Goal: Information Seeking & Learning: Learn about a topic

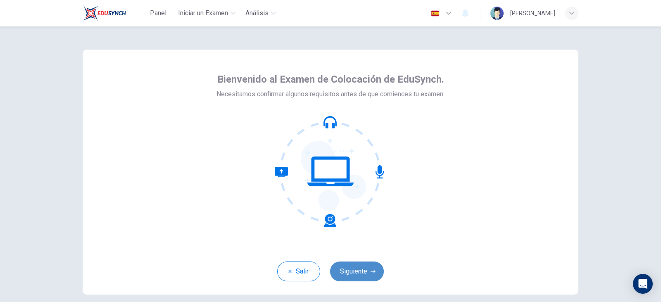
click at [373, 281] on button "Siguiente" at bounding box center [357, 271] width 54 height 20
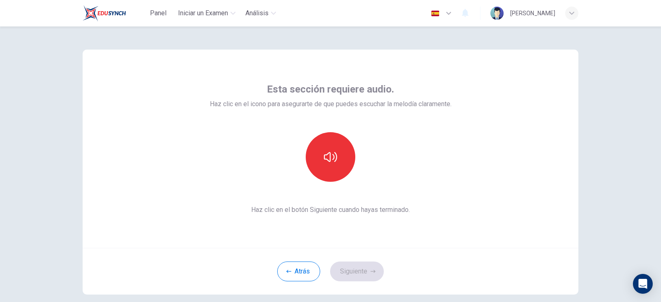
click at [332, 187] on div "Esta sección requiere audio. Haz clic en el icono para asegurarte de que puedes…" at bounding box center [331, 149] width 242 height 132
click at [336, 172] on button "button" at bounding box center [330, 157] width 50 height 50
click at [352, 270] on button "Siguiente" at bounding box center [357, 271] width 54 height 20
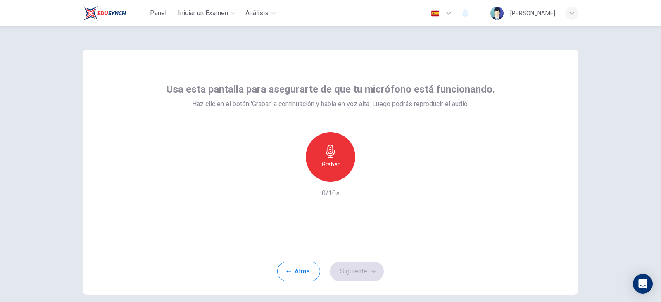
click at [341, 169] on div "Grabar" at bounding box center [330, 157] width 50 height 50
click at [344, 170] on div "Detener" at bounding box center [330, 157] width 50 height 50
click at [369, 177] on icon "button" at bounding box center [368, 175] width 8 height 8
click at [358, 263] on button "Siguiente" at bounding box center [357, 271] width 54 height 20
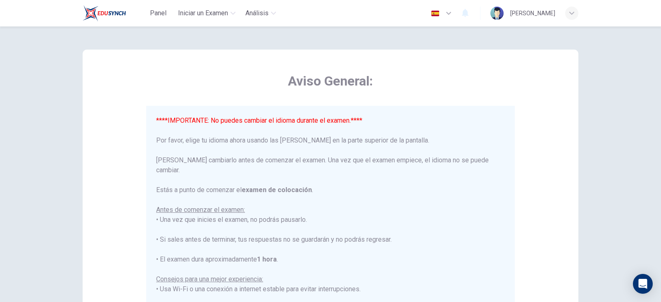
click at [451, 16] on icon "button" at bounding box center [448, 13] width 10 height 10
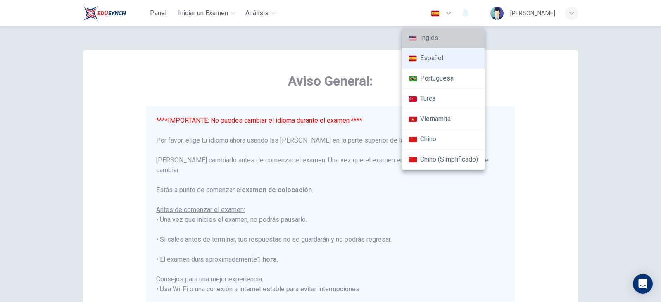
click at [431, 39] on li "Inglés" at bounding box center [443, 38] width 83 height 20
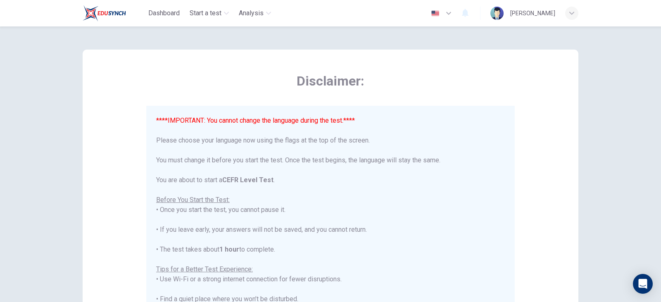
click at [445, 13] on button "button" at bounding box center [441, 13] width 30 height 17
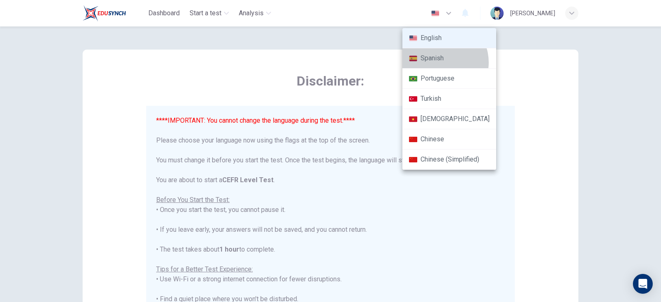
click at [439, 62] on li "Spanish" at bounding box center [449, 58] width 94 height 20
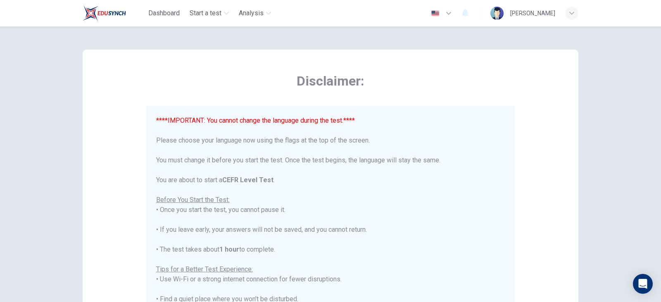
type input "es"
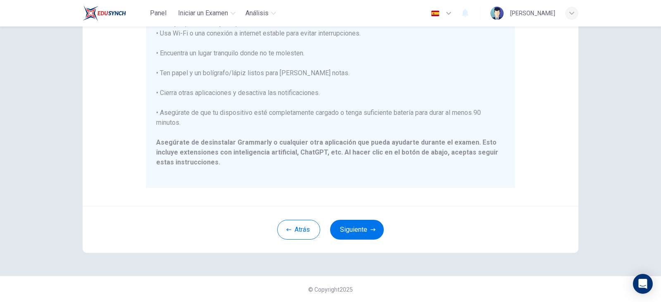
scroll to position [157, 0]
click at [374, 231] on button "Siguiente" at bounding box center [357, 229] width 54 height 20
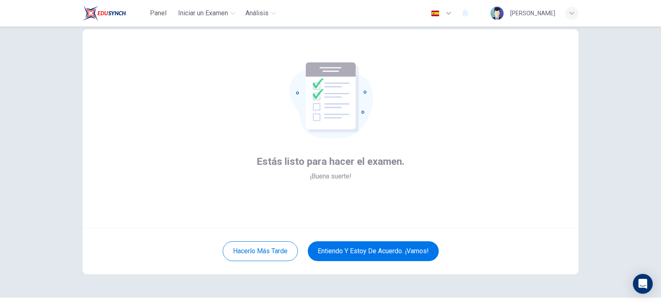
scroll to position [0, 0]
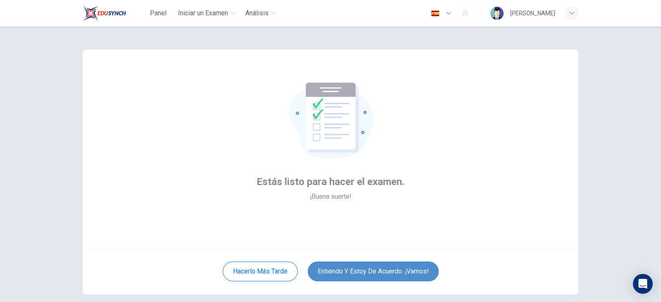
click at [398, 264] on button "Entiendo y estoy de acuerdo. ¡Vamos!" at bounding box center [373, 271] width 131 height 20
click at [397, 272] on button "Entiendo y estoy de acuerdo. ¡Vamos!" at bounding box center [373, 271] width 131 height 20
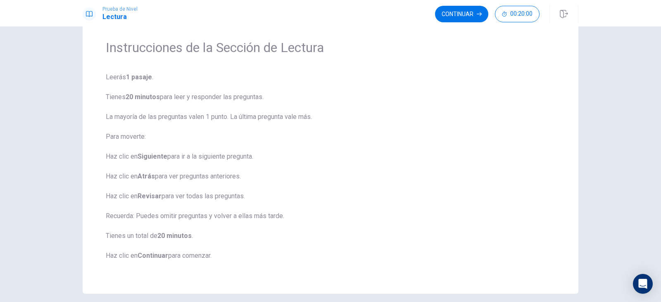
scroll to position [62, 0]
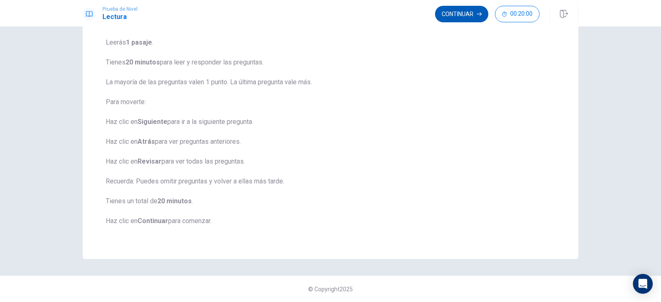
click at [471, 13] on button "Continuar" at bounding box center [461, 14] width 53 height 17
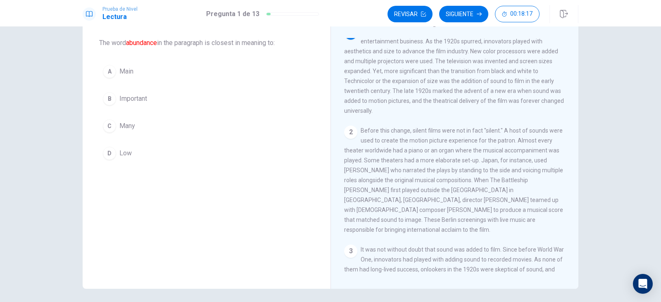
scroll to position [0, 0]
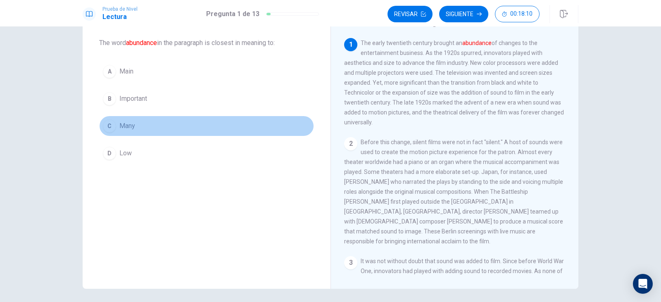
click at [130, 134] on button "C Many" at bounding box center [206, 126] width 215 height 21
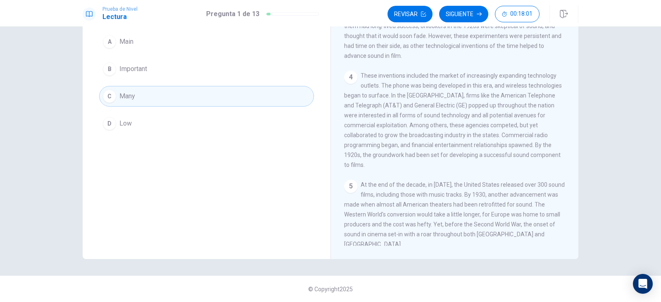
scroll to position [184, 0]
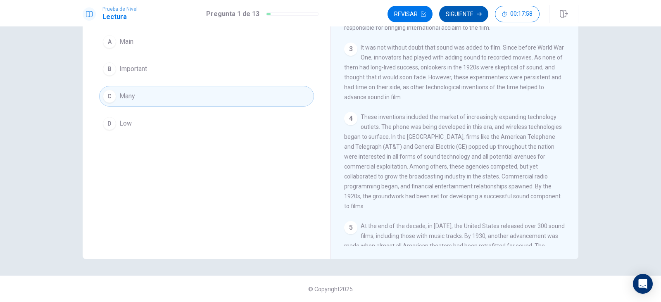
click at [471, 18] on button "Siguiente" at bounding box center [463, 14] width 49 height 17
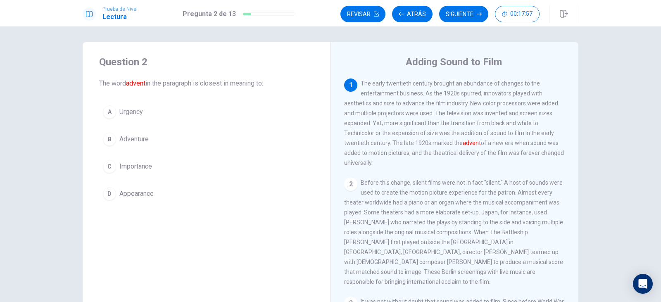
scroll to position [0, 0]
click at [130, 195] on span "Appearance" at bounding box center [136, 194] width 34 height 10
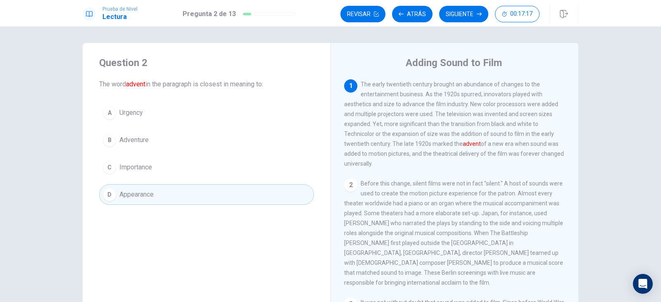
click at [464, 16] on button "Siguiente" at bounding box center [463, 14] width 49 height 17
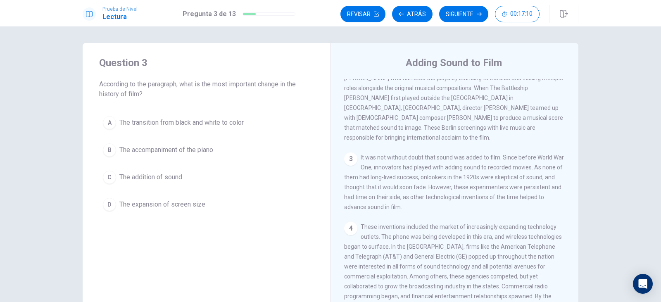
scroll to position [165, 0]
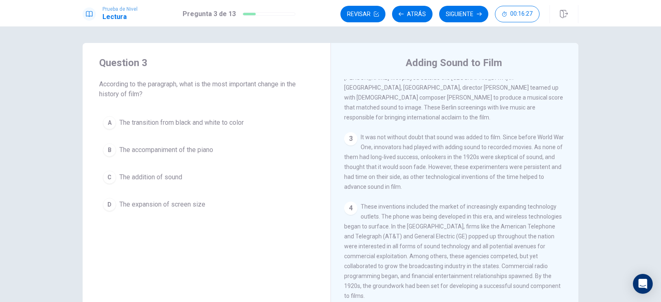
click at [167, 175] on span "The addition of sound" at bounding box center [150, 177] width 63 height 10
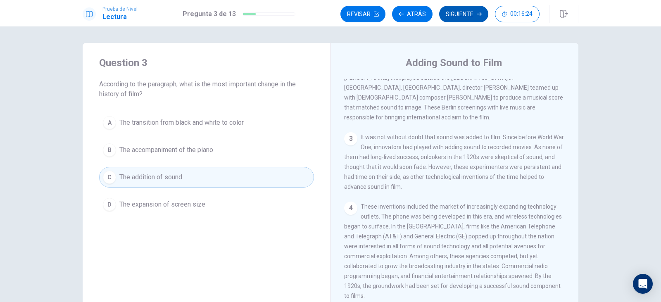
click at [464, 12] on button "Siguiente" at bounding box center [463, 14] width 49 height 17
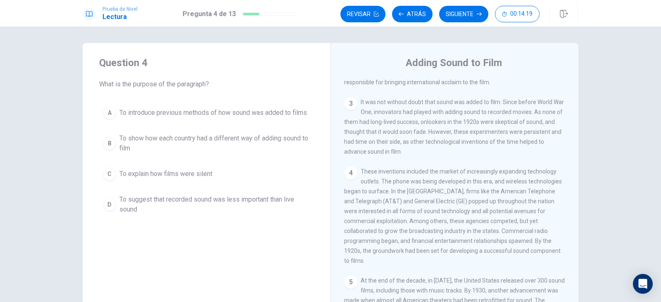
scroll to position [225, 0]
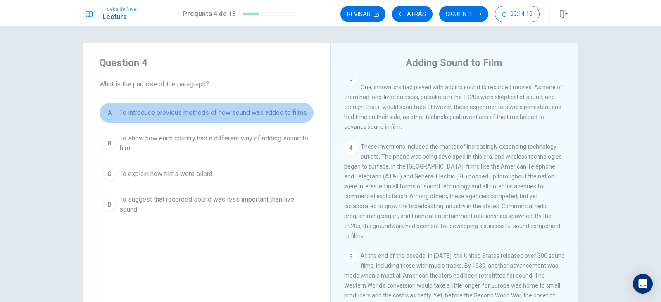
click at [257, 111] on span "To introduce previous methods of how sound was added to films" at bounding box center [212, 113] width 187 height 10
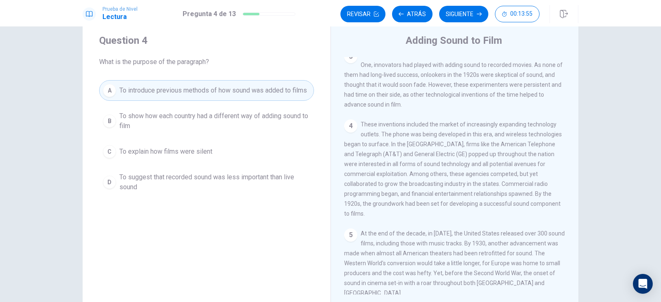
scroll to position [41, 0]
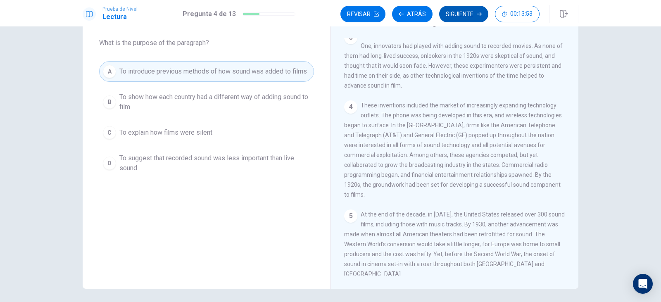
click at [462, 14] on button "Siguiente" at bounding box center [463, 14] width 49 height 17
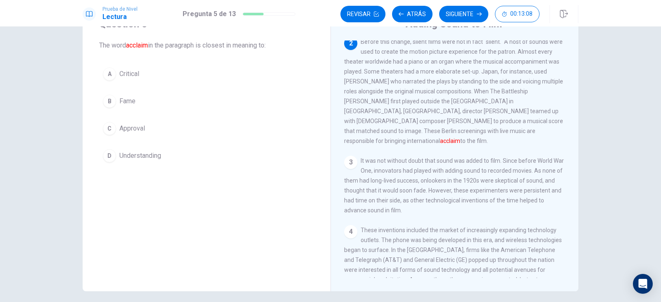
scroll to position [30, 0]
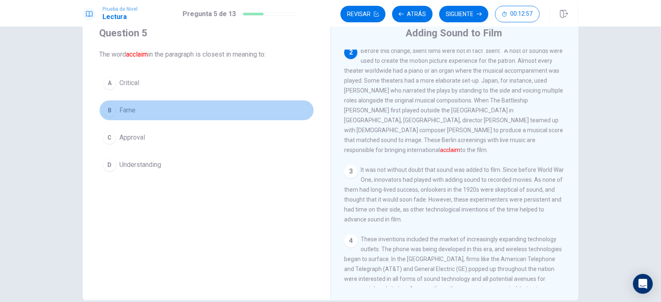
click at [155, 112] on button "B Fame" at bounding box center [206, 110] width 215 height 21
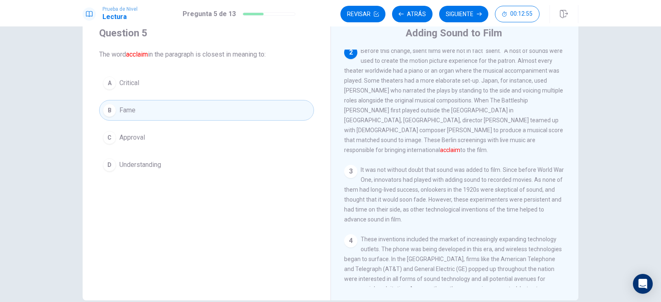
click at [465, 10] on button "Siguiente" at bounding box center [463, 14] width 49 height 17
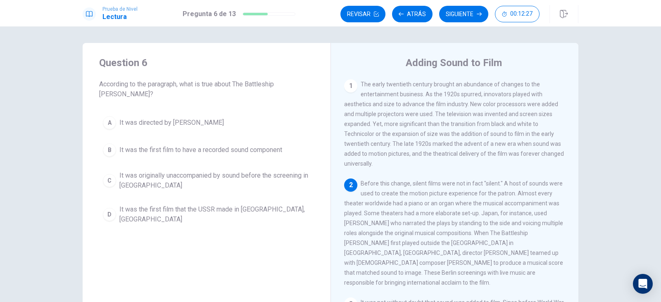
scroll to position [41, 0]
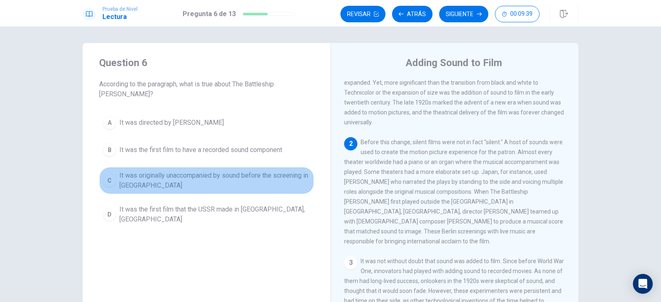
click at [143, 177] on span "It was originally unaccompanied by sound before the screening in [GEOGRAPHIC_DA…" at bounding box center [214, 180] width 191 height 20
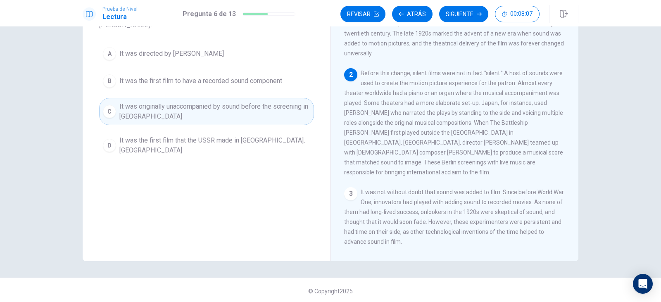
scroll to position [71, 0]
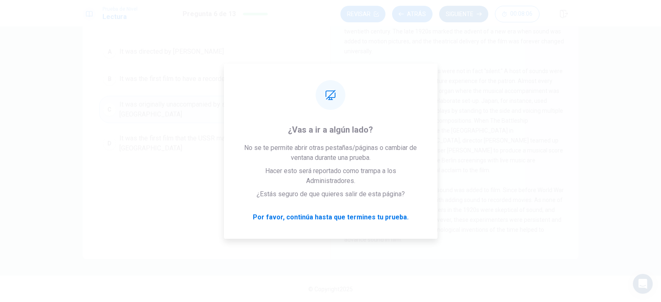
click at [459, 14] on button "Siguiente" at bounding box center [463, 14] width 49 height 17
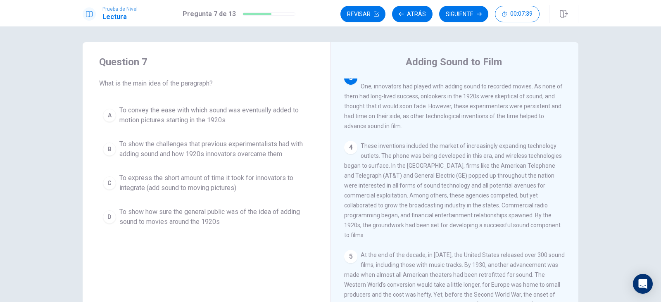
scroll to position [0, 0]
click at [218, 147] on span "To show the challenges that previous experimentalists had with adding sound and…" at bounding box center [214, 150] width 191 height 20
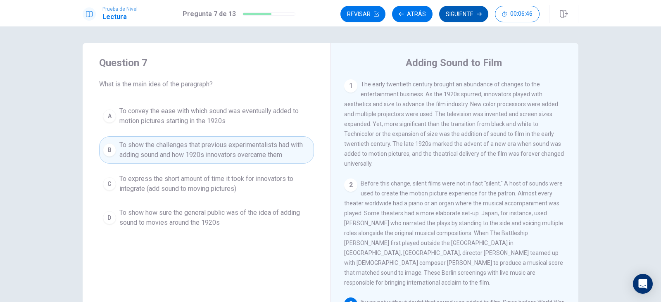
click at [449, 10] on button "Siguiente" at bounding box center [463, 14] width 49 height 17
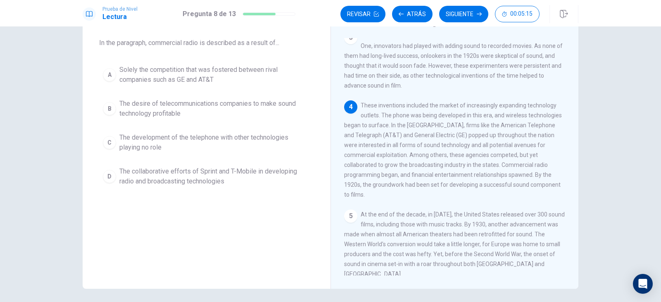
scroll to position [184, 0]
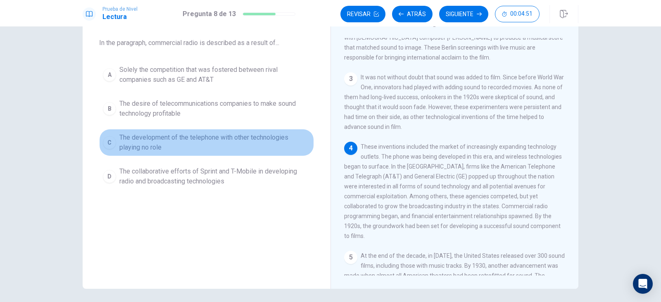
click at [213, 145] on span "The development of the telephone with other technologies playing no role" at bounding box center [214, 143] width 191 height 20
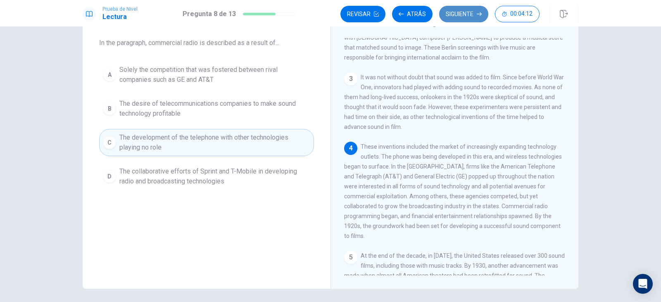
click at [460, 12] on button "Siguiente" at bounding box center [463, 14] width 49 height 17
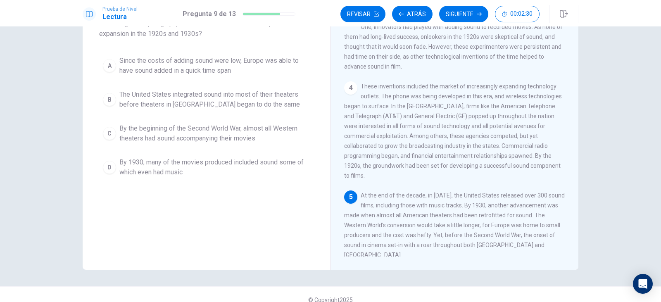
scroll to position [71, 0]
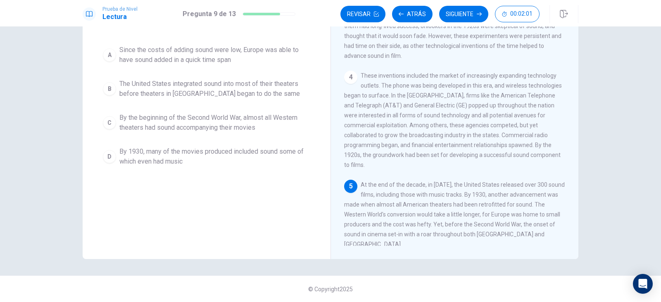
click at [224, 94] on span "The United States integrated sound into most of their theaters before theaters …" at bounding box center [214, 89] width 191 height 20
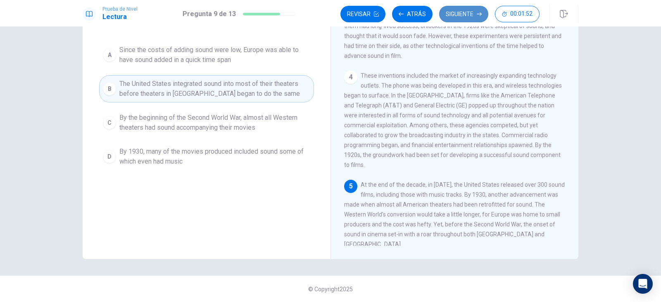
click at [455, 18] on button "Siguiente" at bounding box center [463, 14] width 49 height 17
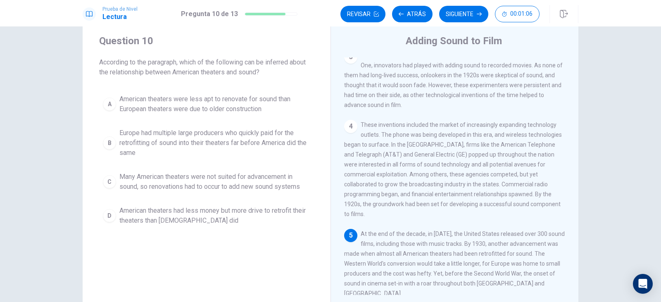
scroll to position [41, 0]
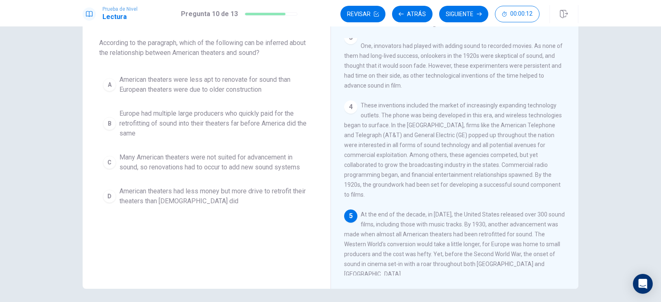
click at [249, 159] on span "Many American theaters were not suited for advancement in sound, so renovations…" at bounding box center [214, 162] width 191 height 20
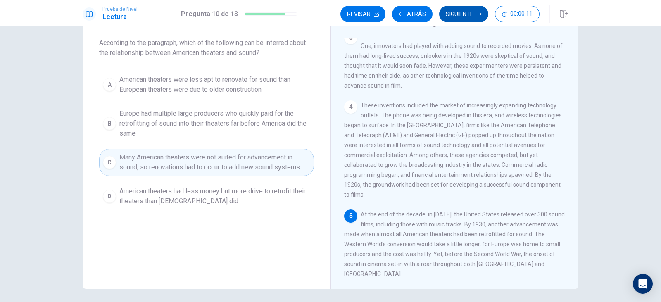
click at [468, 14] on button "Siguiente" at bounding box center [463, 14] width 49 height 17
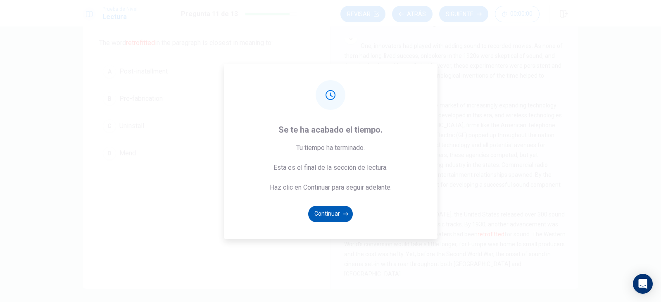
click at [344, 215] on icon "button" at bounding box center [345, 213] width 5 height 5
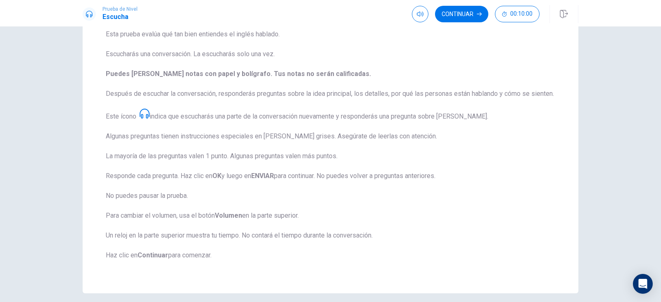
scroll to position [114, 0]
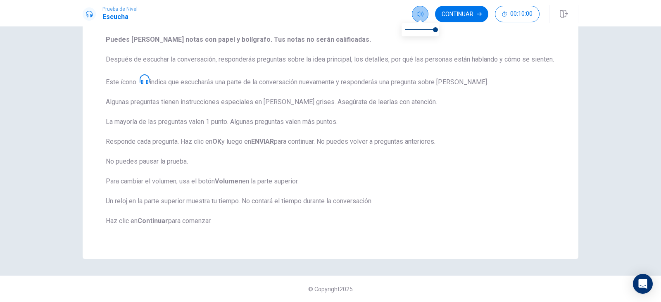
click at [412, 12] on button "button" at bounding box center [420, 14] width 17 height 17
click at [454, 20] on button "Continuar" at bounding box center [461, 14] width 53 height 17
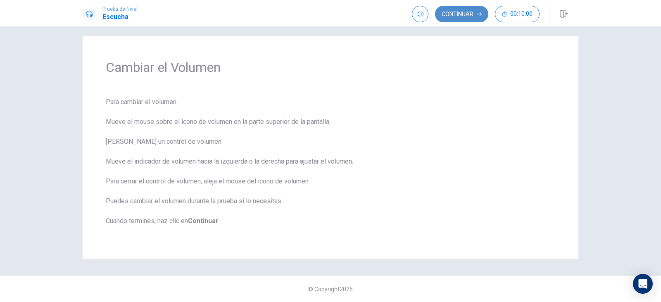
click at [475, 13] on button "Continuar" at bounding box center [461, 14] width 53 height 17
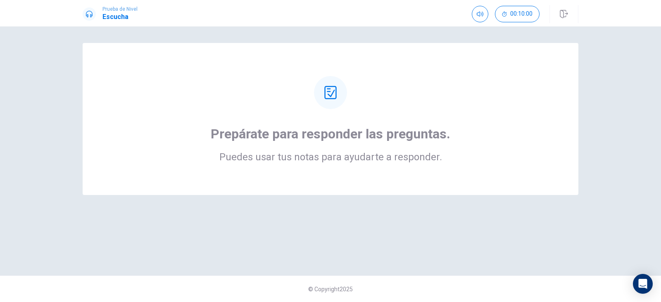
click at [334, 96] on icon at bounding box center [330, 92] width 13 height 13
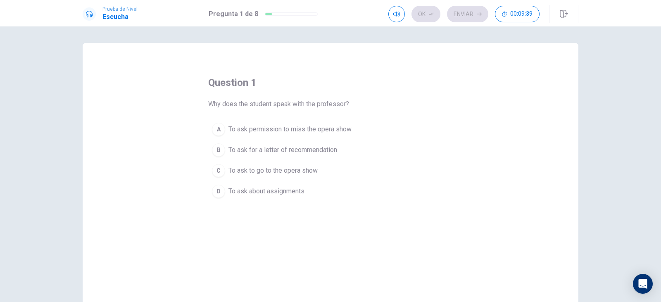
click at [305, 172] on span "To ask to go to the opera show" at bounding box center [272, 171] width 89 height 10
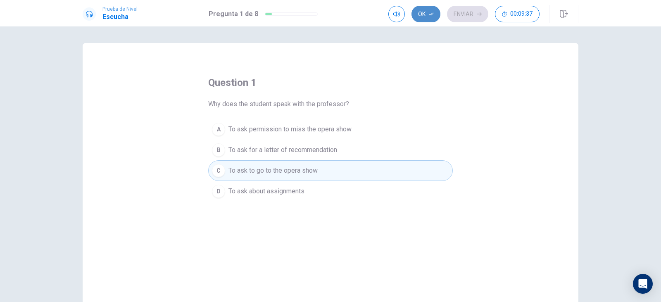
click at [424, 12] on button "Ok" at bounding box center [425, 14] width 29 height 17
click at [460, 12] on button "Enviar" at bounding box center [467, 14] width 41 height 17
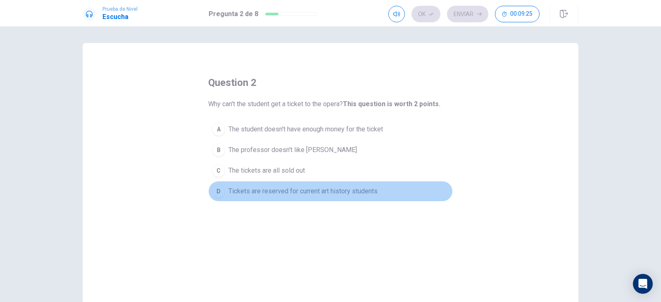
click at [294, 195] on span "Tickets are reserved for current art history students" at bounding box center [302, 191] width 149 height 10
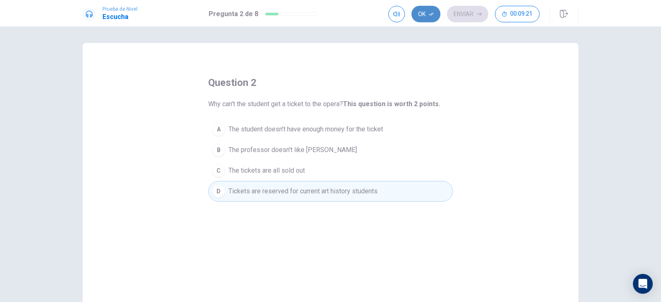
click at [425, 15] on button "Ok" at bounding box center [425, 14] width 29 height 17
click at [455, 10] on button "Enviar" at bounding box center [467, 14] width 41 height 17
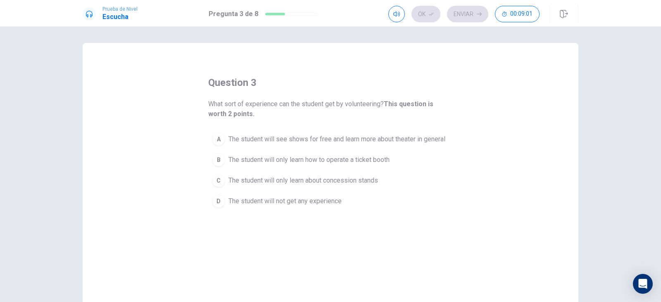
click at [334, 141] on span "The student will see shows for free and learn more about theater in general" at bounding box center [336, 139] width 217 height 10
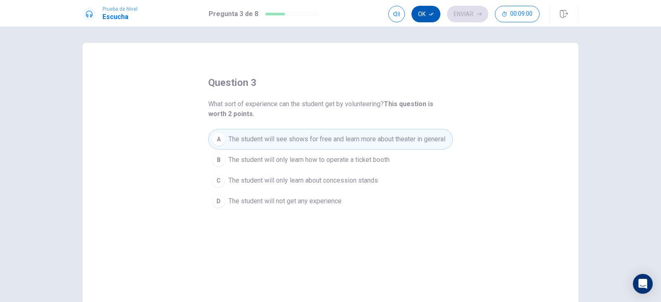
click at [418, 14] on button "Ok" at bounding box center [425, 14] width 29 height 17
click at [462, 17] on button "Enviar" at bounding box center [467, 14] width 41 height 17
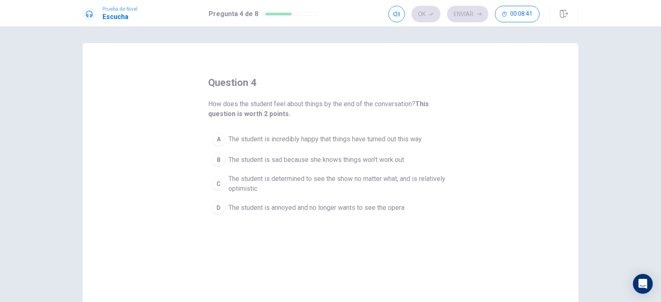
click at [244, 185] on span "The student is determined to see the show no matter what, and is relatively opt…" at bounding box center [338, 184] width 220 height 20
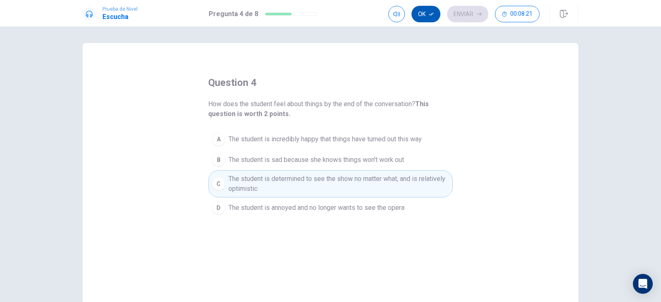
click at [420, 13] on button "Ok" at bounding box center [425, 14] width 29 height 17
click at [459, 12] on button "Enviar" at bounding box center [467, 14] width 41 height 17
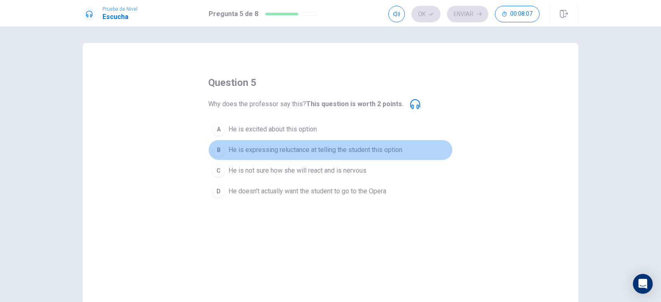
click at [323, 151] on span "He is expressing reluctance at telling the student this option" at bounding box center [315, 150] width 174 height 10
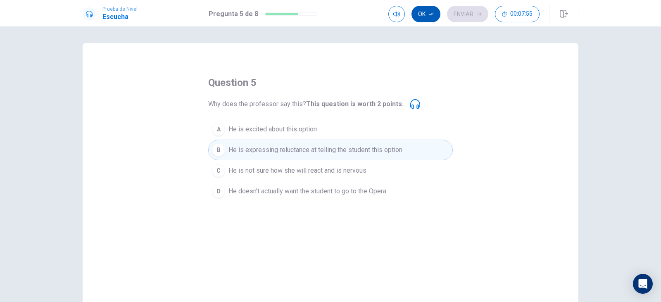
click at [422, 10] on button "Ok" at bounding box center [425, 14] width 29 height 17
click at [467, 15] on button "Enviar" at bounding box center [467, 14] width 41 height 17
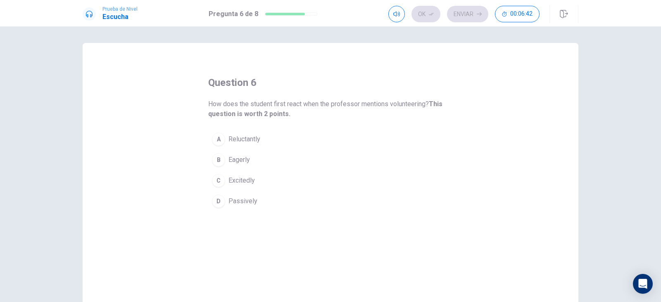
click at [251, 138] on span "Reluctantly" at bounding box center [244, 139] width 32 height 10
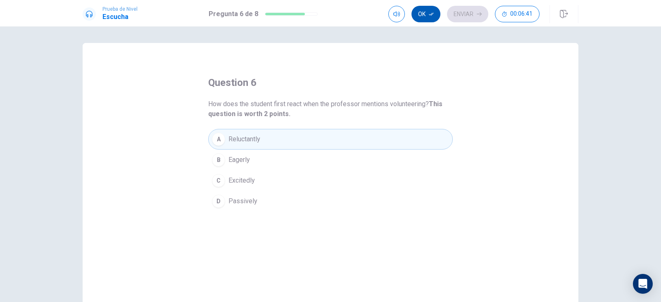
drag, startPoint x: 415, startPoint y: 11, endPoint x: 422, endPoint y: 14, distance: 7.4
click at [416, 12] on button "Ok" at bounding box center [425, 14] width 29 height 17
click at [465, 13] on button "Enviar" at bounding box center [467, 14] width 41 height 17
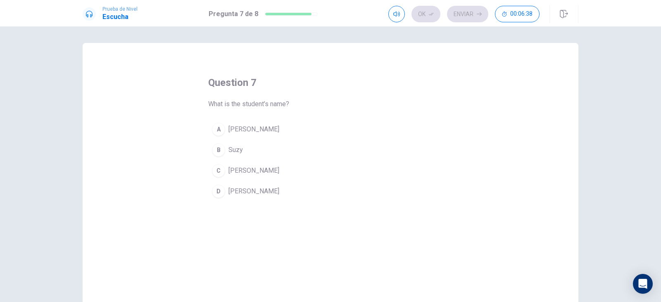
click at [248, 168] on button "C [PERSON_NAME]" at bounding box center [330, 170] width 244 height 21
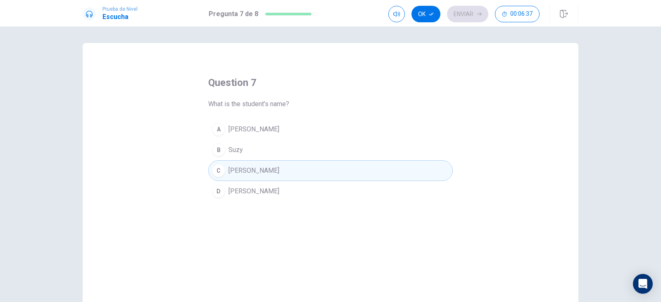
click at [429, 12] on icon "button" at bounding box center [431, 14] width 5 height 5
click at [479, 11] on button "Enviar" at bounding box center [467, 14] width 41 height 17
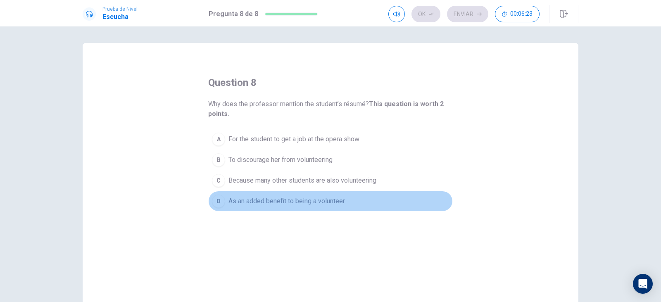
click at [282, 200] on span "As an added benefit to being a volunteer" at bounding box center [286, 201] width 116 height 10
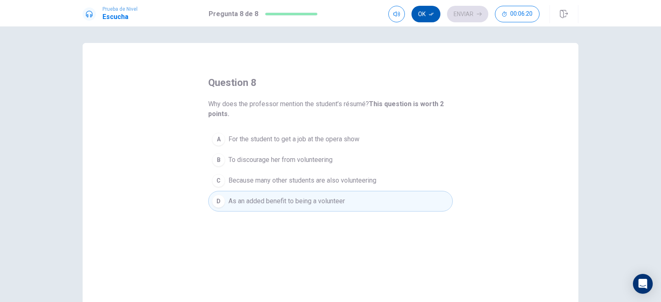
click at [427, 16] on button "Ok" at bounding box center [425, 14] width 29 height 17
click at [455, 17] on button "Enviar" at bounding box center [467, 14] width 41 height 17
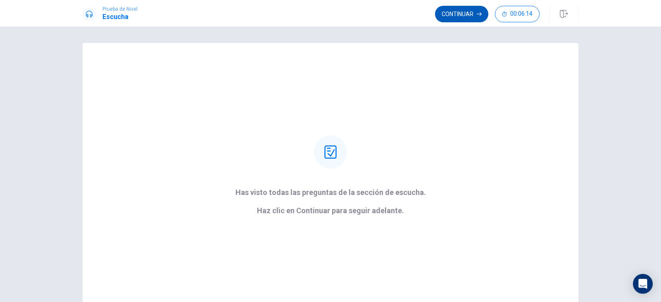
click at [455, 12] on button "Continuar" at bounding box center [461, 14] width 53 height 17
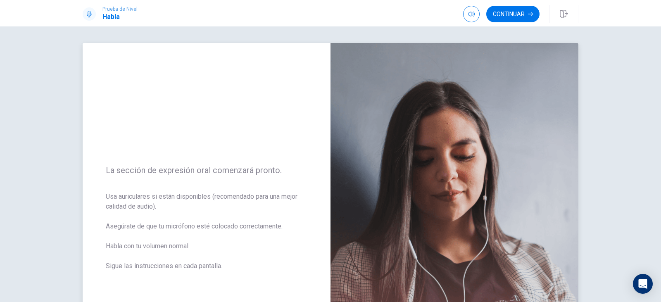
scroll to position [41, 0]
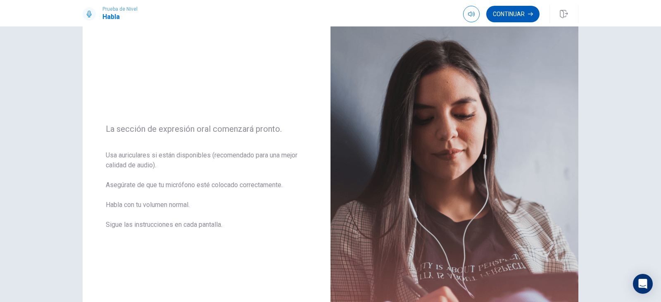
click at [519, 12] on button "Continuar" at bounding box center [512, 14] width 53 height 17
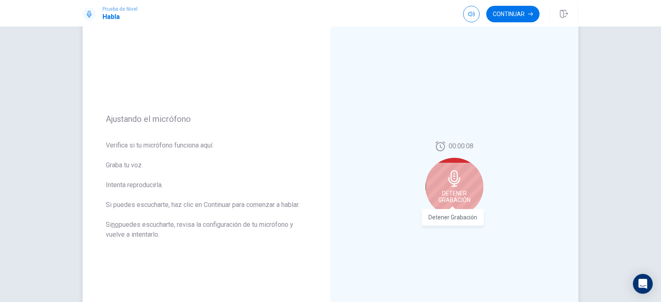
click at [448, 195] on span "Detener Grabación" at bounding box center [454, 196] width 32 height 13
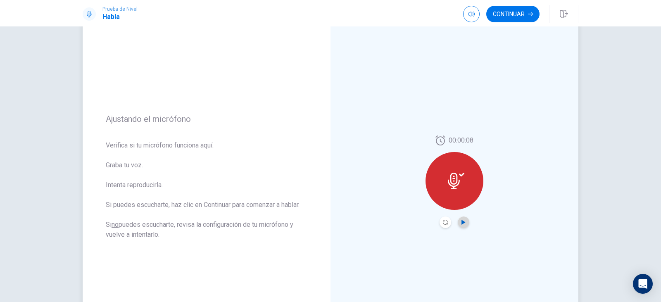
click at [461, 222] on icon "Play Audio" at bounding box center [463, 222] width 4 height 5
click at [511, 18] on button "Continuar" at bounding box center [512, 14] width 53 height 17
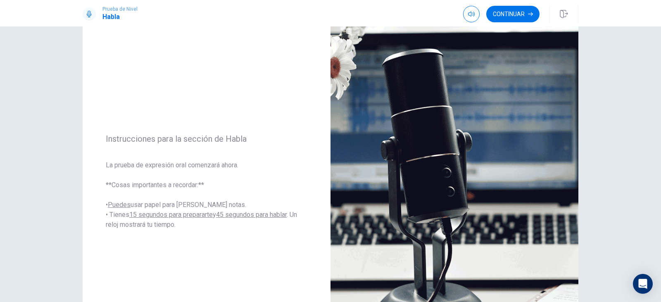
click at [517, 17] on button "Continuar" at bounding box center [512, 14] width 53 height 17
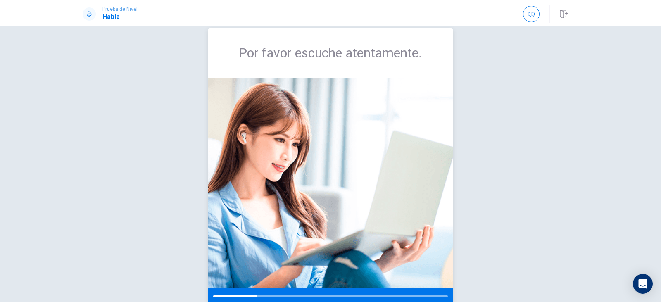
scroll to position [0, 0]
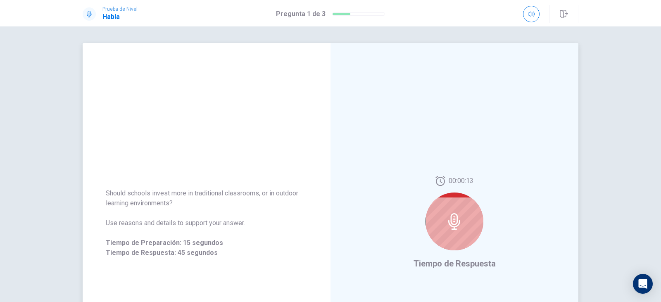
click at [453, 237] on div at bounding box center [454, 221] width 58 height 58
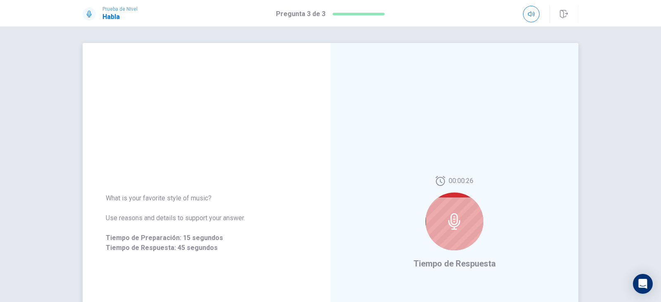
click at [458, 232] on div at bounding box center [454, 221] width 58 height 58
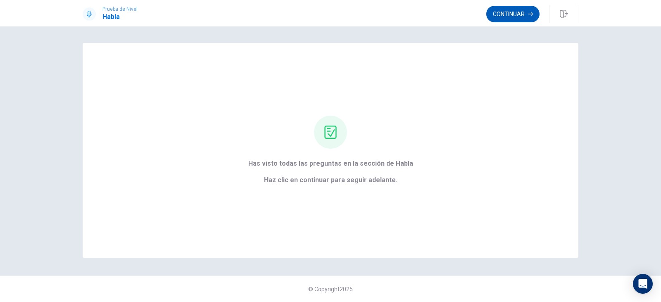
click at [528, 12] on icon "button" at bounding box center [530, 14] width 5 height 5
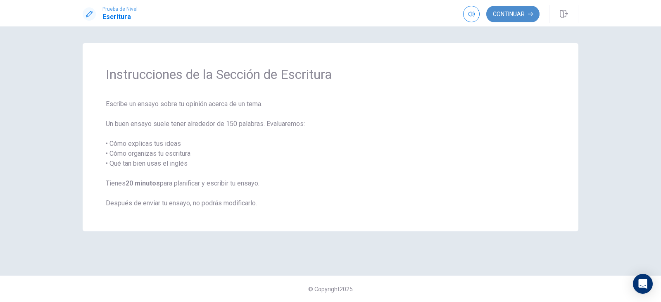
click at [513, 16] on button "Continuar" at bounding box center [512, 14] width 53 height 17
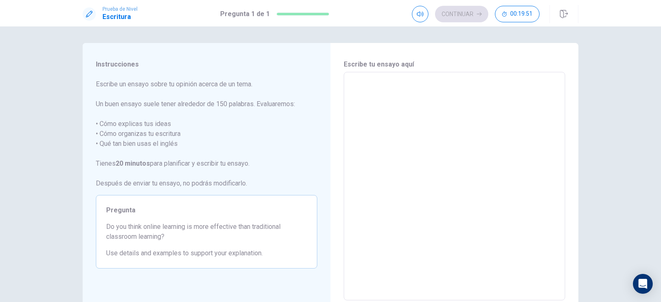
click at [382, 94] on textarea at bounding box center [454, 186] width 210 height 215
type textarea "i"
type textarea "x"
type textarea "i"
type textarea "x"
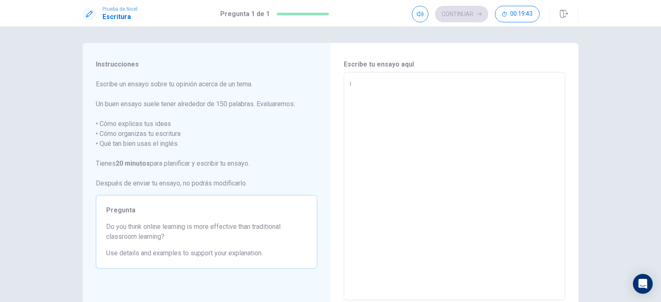
type textarea "i"
type textarea "x"
type textarea "I"
type textarea "x"
type textarea "I"
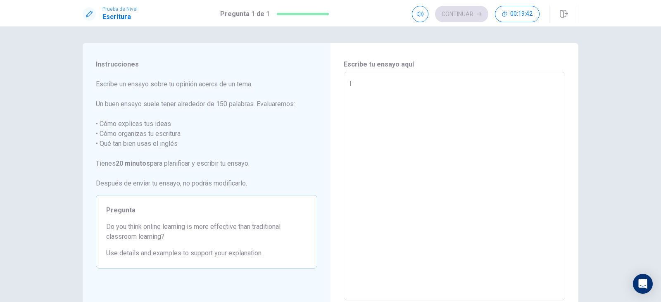
type textarea "x"
type textarea "I t"
type textarea "x"
type textarea "I th"
type textarea "x"
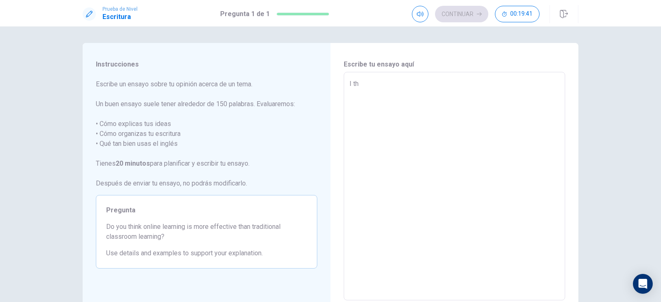
type textarea "I thi"
type textarea "x"
type textarea "I thin"
type textarea "x"
type textarea "I think"
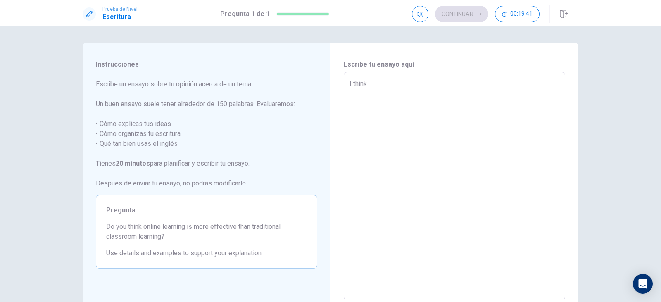
type textarea "x"
type textarea "I think"
type textarea "x"
type textarea "I think t"
type textarea "x"
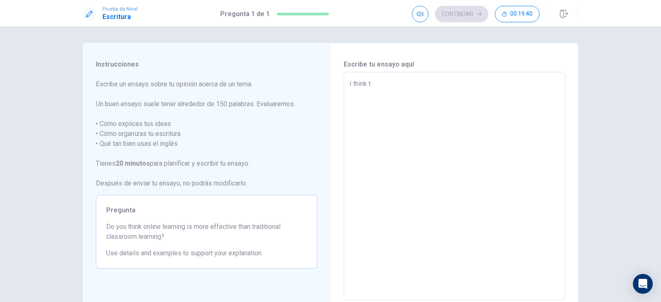
type textarea "I think th"
type textarea "x"
type textarea "I think tha"
type textarea "x"
type textarea "I think that"
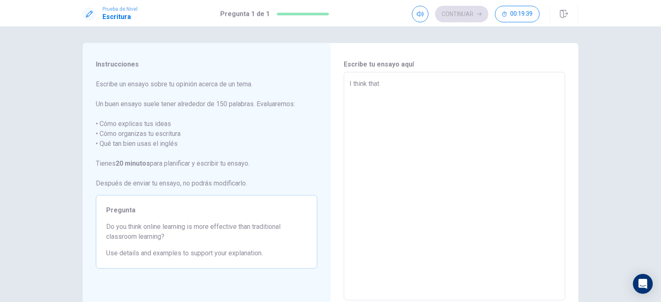
type textarea "x"
type textarea "I think that"
type textarea "x"
type textarea "I think that"
type textarea "x"
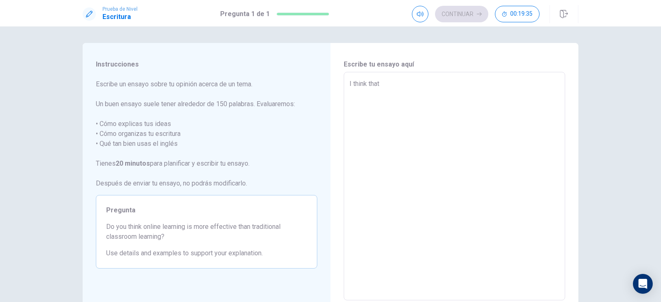
type textarea "I think tha"
type textarea "x"
type textarea "I think th"
type textarea "x"
type textarea "I think t"
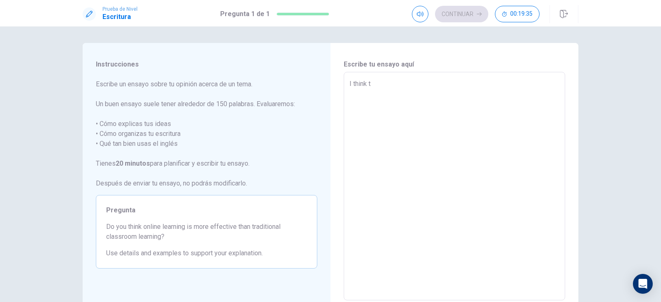
type textarea "x"
type textarea "I think"
type textarea "x"
type textarea "I think"
type textarea "x"
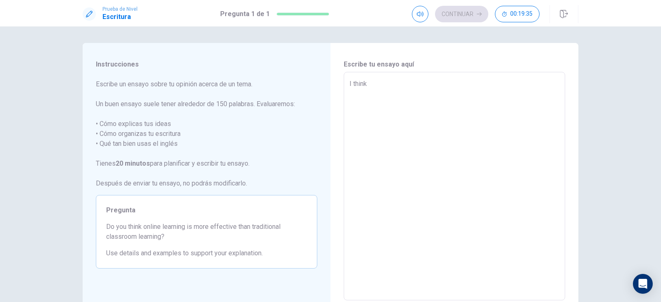
type textarea "I thin"
type textarea "x"
type textarea "I thi"
type textarea "x"
type textarea "I th"
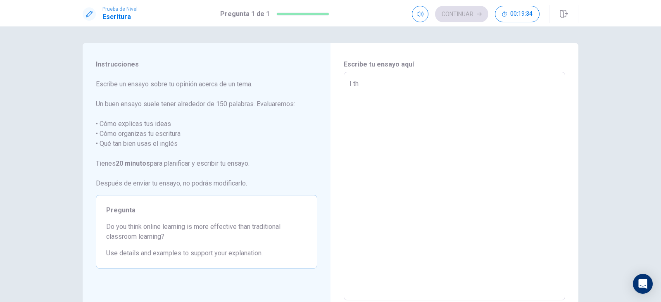
type textarea "x"
type textarea "I t"
type textarea "x"
type textarea "I"
type textarea "x"
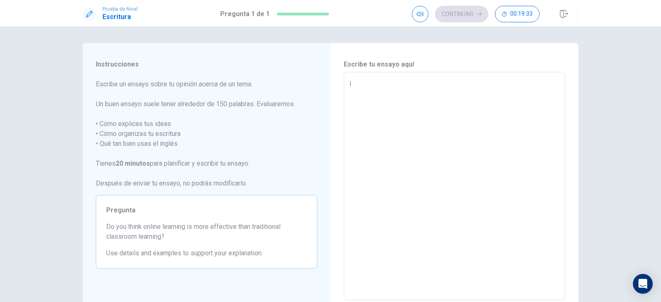
type textarea "I s"
type textarea "x"
type textarea "I st"
type textarea "x"
type textarea "I stu"
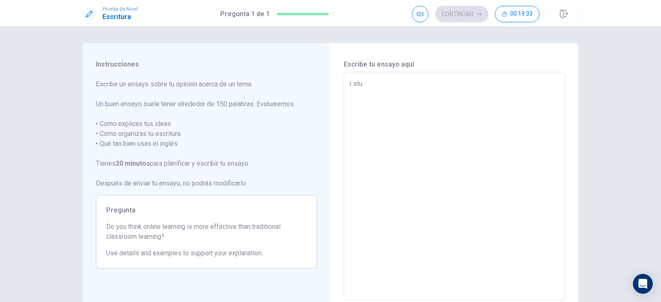
type textarea "x"
type textarea "I stud"
type textarea "x"
type textarea "I study"
type textarea "x"
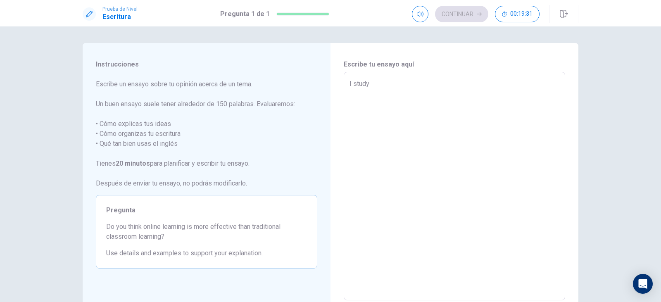
type textarea "I study"
type textarea "x"
type textarea "I study w"
type textarea "x"
type textarea "I study"
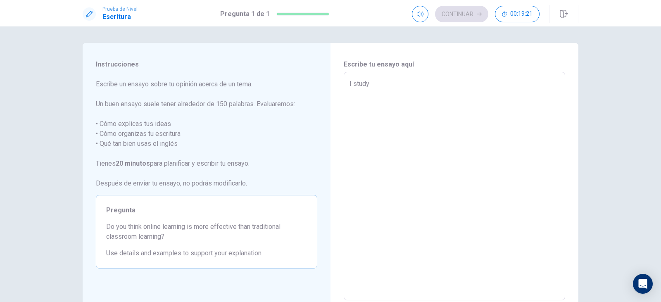
type textarea "x"
type textarea "I study b"
type textarea "x"
type textarea "I study by"
type textarea "x"
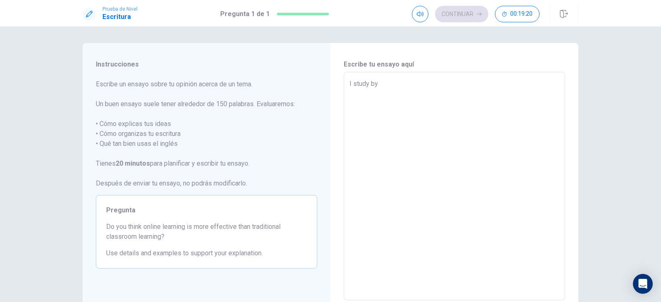
type textarea "I study by"
type textarea "x"
type textarea "I study by t"
type textarea "x"
type textarea "I study by th"
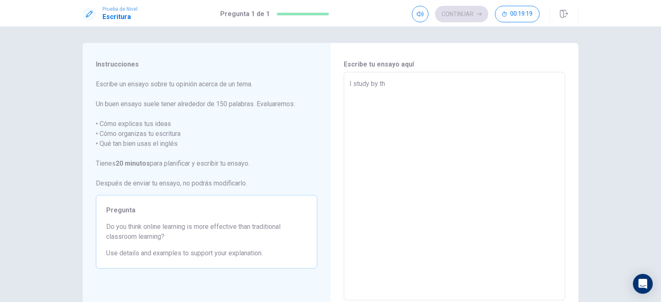
type textarea "x"
type textarea "I study by the"
type textarea "x"
type textarea "I study by the"
type textarea "x"
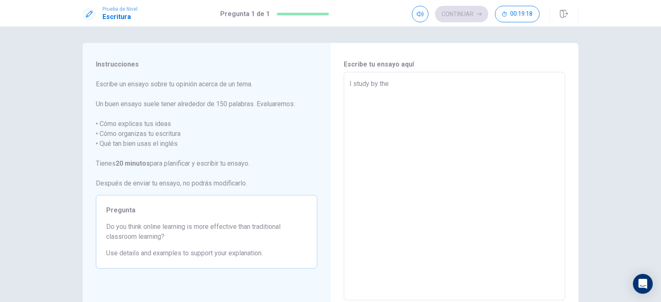
type textarea "I study by the t"
type textarea "x"
type textarea "I study by the tw"
type textarea "x"
type textarea "I study by the two"
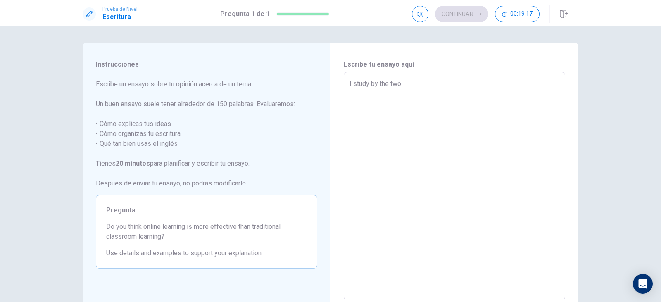
type textarea "x"
type textarea "I study by the two"
type textarea "x"
type textarea "I study by the two"
type textarea "x"
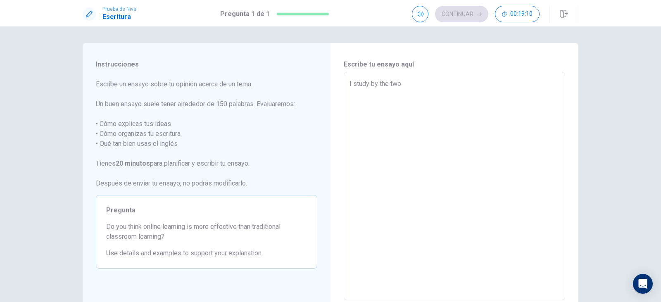
type textarea "I study by the tw"
type textarea "x"
type textarea "I study by the t"
type textarea "x"
type textarea "I study by the"
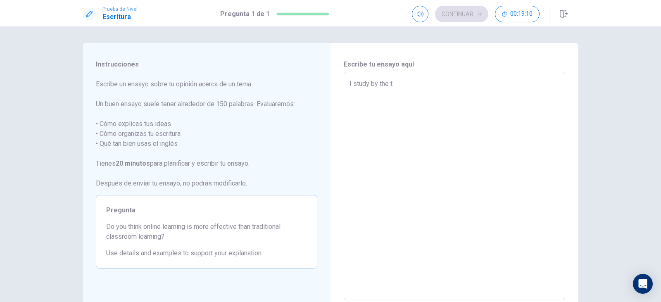
type textarea "x"
type textarea "I study by the"
type textarea "x"
type textarea "I study by th"
type textarea "x"
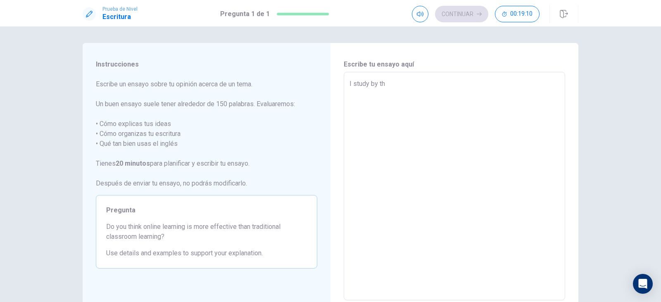
type textarea "I study by t"
type textarea "x"
type textarea "I study by"
type textarea "x"
type textarea "I study by"
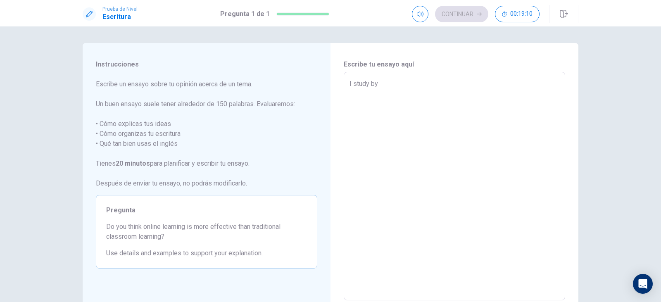
type textarea "x"
type textarea "I study b"
type textarea "x"
type textarea "I study"
type textarea "x"
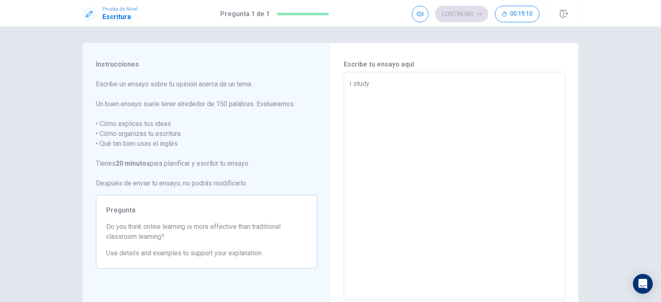
type textarea "I study"
type textarea "x"
type textarea "I stud"
type textarea "x"
type textarea "I stu"
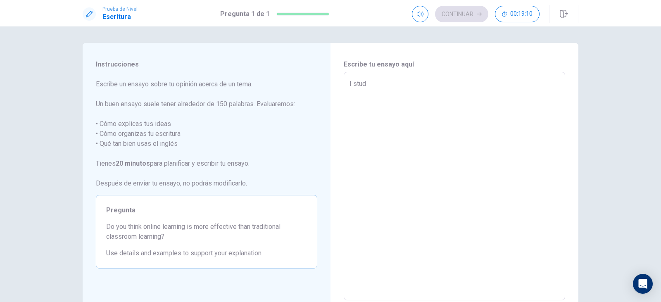
type textarea "x"
type textarea "I st"
type textarea "x"
type textarea "I s"
type textarea "x"
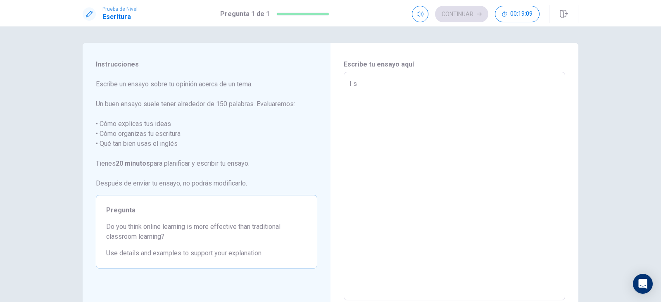
type textarea "I"
type textarea "x"
type textarea "I"
type textarea "x"
type textarea "i"
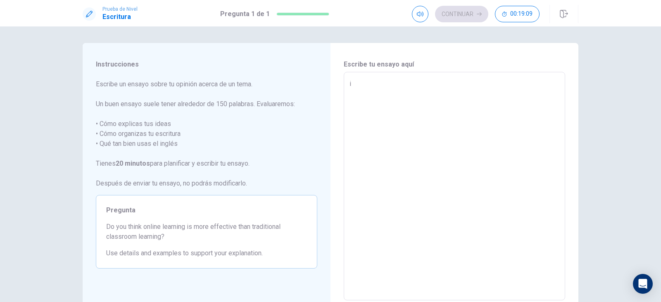
type textarea "x"
type textarea "i"
type textarea "x"
type textarea "i"
type textarea "x"
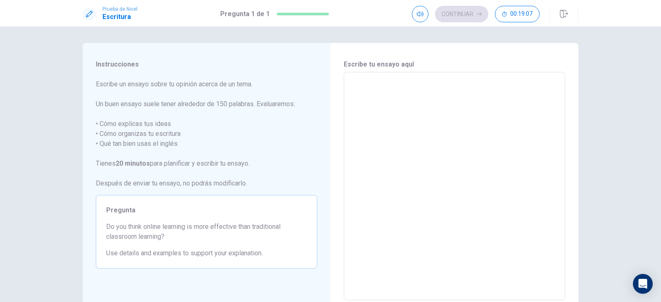
type textarea "I"
type textarea "x"
type textarea "I"
type textarea "x"
type textarea "I h"
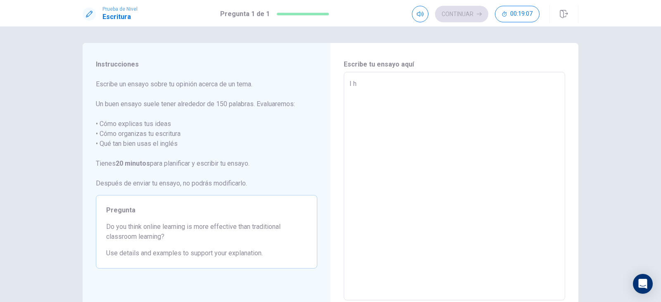
type textarea "x"
type textarea "I ha"
type textarea "x"
type textarea "I hav"
type textarea "x"
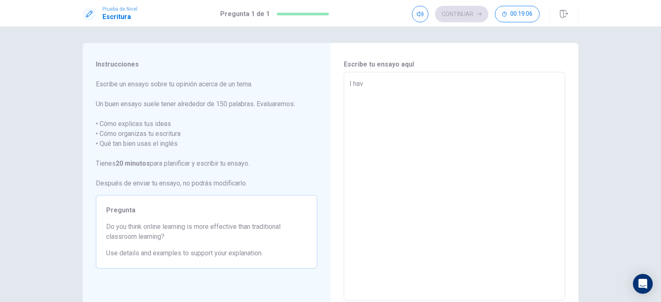
type textarea "I have"
type textarea "x"
type textarea "I have"
type textarea "x"
type textarea "I have t"
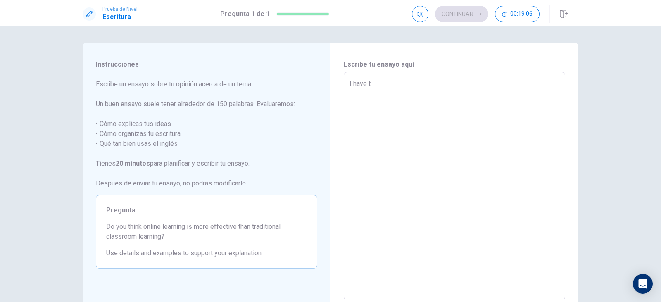
type textarea "x"
type textarea "I have th"
type textarea "x"
type textarea "I have the"
type textarea "x"
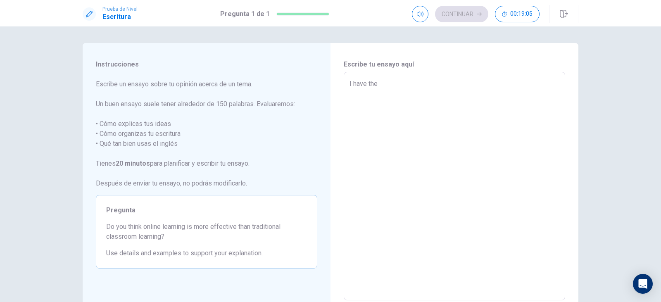
type textarea "I have the"
type textarea "x"
type textarea "I have the o"
type textarea "x"
type textarea "I have the op"
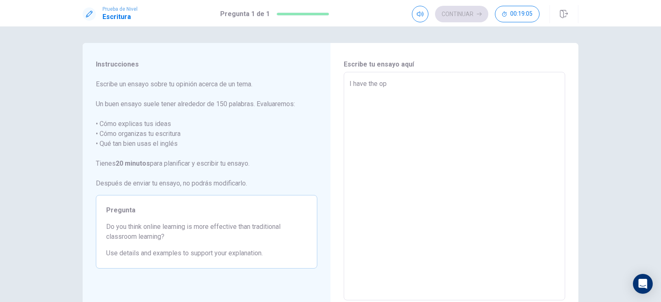
type textarea "x"
type textarea "I have the opp"
type textarea "x"
type textarea "I have the oppo"
type textarea "x"
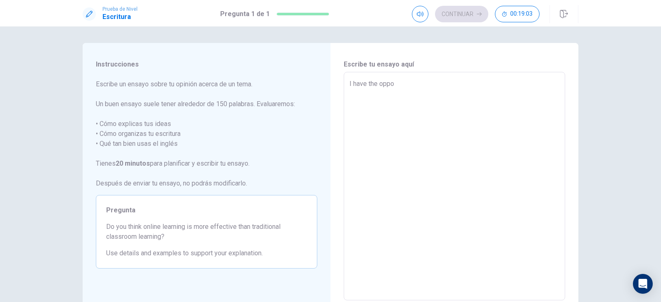
type textarea "I have the oppor"
type textarea "x"
type textarea "I have the opport"
type textarea "x"
type textarea "I have the opportu"
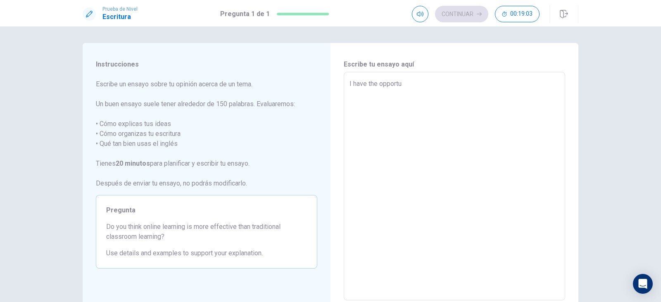
type textarea "x"
type textarea "I have the opportun"
type textarea "x"
type textarea "I have the opportuni"
type textarea "x"
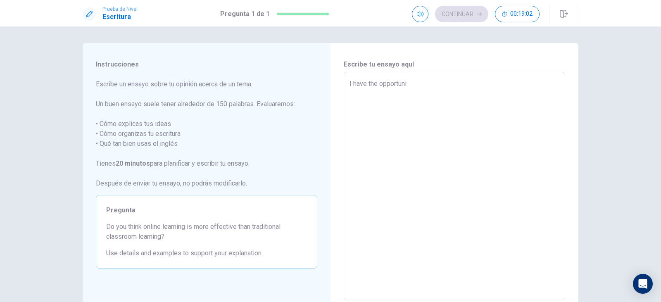
type textarea "I have the opportunit"
type textarea "x"
type textarea "I have the opportunity"
type textarea "x"
type textarea "I have the opportunity"
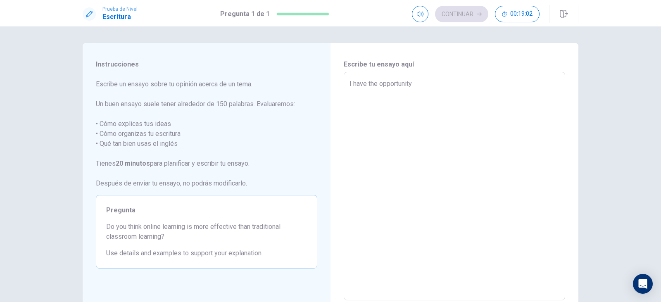
type textarea "x"
type textarea "I have the opportunity t"
type textarea "x"
type textarea "I have the opportunity to"
type textarea "x"
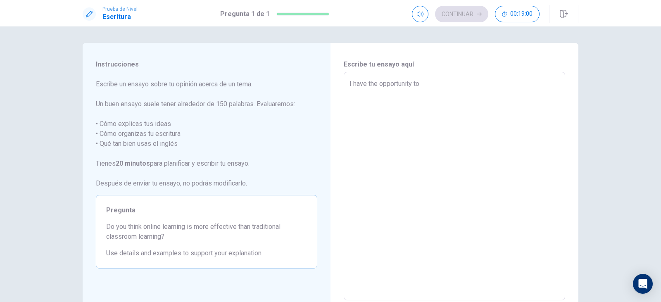
type textarea "I have the opportunity to"
type textarea "x"
type textarea "I have the opportunity to t"
type textarea "x"
type textarea "I have the opportunity to ta"
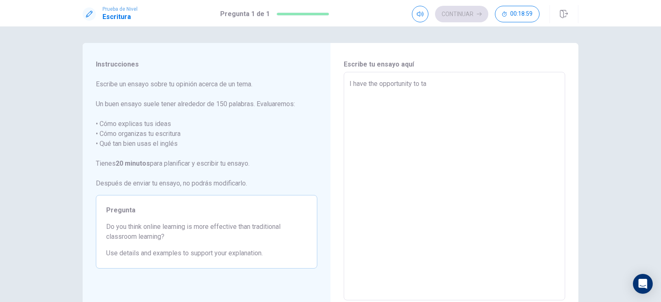
type textarea "x"
type textarea "I have the opportunity to tak"
type textarea "x"
type textarea "I have the opportunity to take"
type textarea "x"
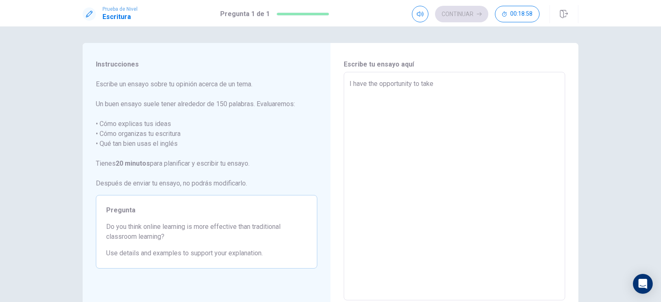
type textarea "I have the opportunity to take"
type textarea "x"
type textarea "I have the opportunity to take c"
type textarea "x"
type textarea "I have the opportunity to take cl"
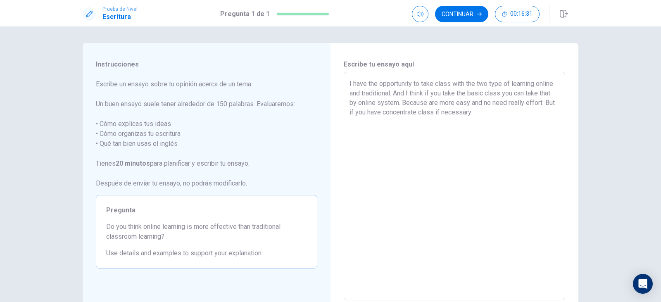
click at [494, 107] on textarea "I have the opportunity to take class with the two type of learning online and t…" at bounding box center [454, 186] width 210 height 215
click at [490, 112] on textarea "I have the opportunity to take class with the two type of learning online and t…" at bounding box center [454, 186] width 210 height 215
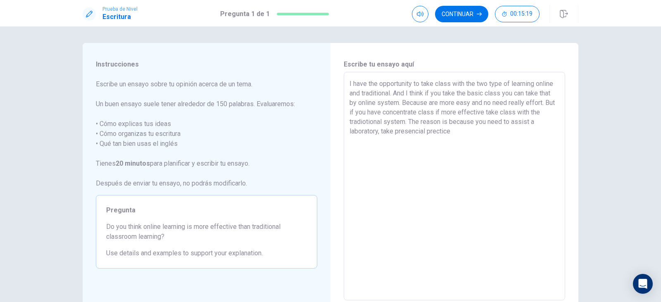
click at [389, 92] on textarea "I have the opportunity to take class with the two type of learning online and t…" at bounding box center [454, 186] width 210 height 215
click at [429, 90] on textarea "I have the opportunity to take class with the two type of learning online and t…" at bounding box center [454, 186] width 210 height 215
click at [455, 93] on textarea "I have the opportunity to take class with the two type of learning online and t…" at bounding box center [454, 186] width 210 height 215
click at [521, 131] on textarea "I have the opportunity to take class with the two type of learning online and t…" at bounding box center [454, 186] width 210 height 215
click at [509, 130] on textarea "I have the opportunity to take class with the two type of learning online and t…" at bounding box center [454, 186] width 210 height 215
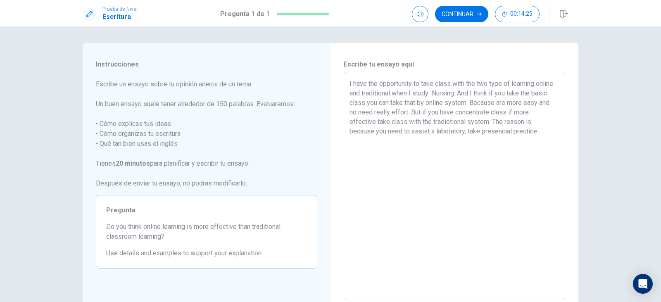
click at [511, 129] on textarea "I have the opportunity to take class with the two type of learning online and t…" at bounding box center [454, 186] width 210 height 215
click at [532, 139] on textarea "I have the opportunity to take class with the two type of learning online and t…" at bounding box center [454, 186] width 210 height 215
click at [526, 133] on textarea "I have the opportunity to take class with the two type of learning online and t…" at bounding box center [454, 186] width 210 height 215
click at [528, 129] on textarea "I have the opportunity to take class with the two type of learning online and t…" at bounding box center [454, 186] width 210 height 215
click at [538, 83] on textarea "I have the opportunity to take class with the two type of learning online and t…" at bounding box center [454, 186] width 210 height 215
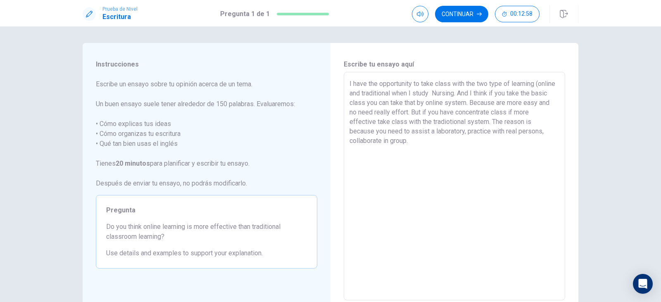
click at [412, 93] on textarea "I have the opportunity to take class with the two type of learning (online and …" at bounding box center [454, 186] width 210 height 215
click at [411, 93] on textarea "I have the opportunity to take class with the two type of learning (online and …" at bounding box center [454, 186] width 210 height 215
click at [419, 95] on textarea "I have the opportunity to take class with the two type of learning (online and …" at bounding box center [454, 186] width 210 height 215
click at [421, 92] on textarea "I have the opportunity to take class with the two type of learning (online and …" at bounding box center [454, 186] width 210 height 215
click at [411, 141] on textarea "I have the opportunity to take class with the two type of learning (online and …" at bounding box center [454, 186] width 210 height 215
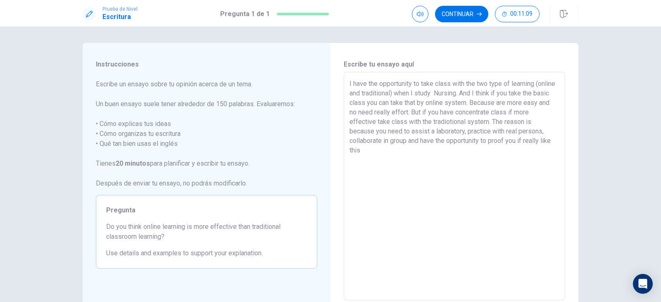
click at [506, 143] on textarea "I have the opportunity to take class with the two type of learning (online and …" at bounding box center [454, 186] width 210 height 215
click at [371, 151] on textarea "I have the opportunity to take class with the two type of learning (online and …" at bounding box center [454, 186] width 210 height 215
click at [506, 142] on textarea "I have the opportunity to take class with the two type of learning (online and …" at bounding box center [454, 186] width 210 height 215
click at [377, 150] on textarea "I have the opportunity to take class with the two type of learning (online and …" at bounding box center [454, 186] width 210 height 215
click at [478, 12] on icon "button" at bounding box center [478, 14] width 5 height 5
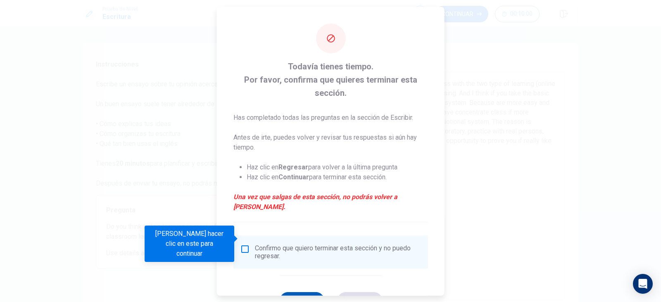
click at [291, 291] on button "Regresar" at bounding box center [301, 299] width 45 height 17
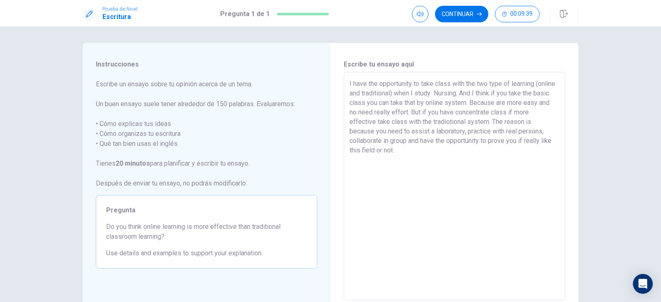
click at [412, 151] on textarea "I have the opportunity to take class with the two type of learning (online and …" at bounding box center [454, 186] width 210 height 215
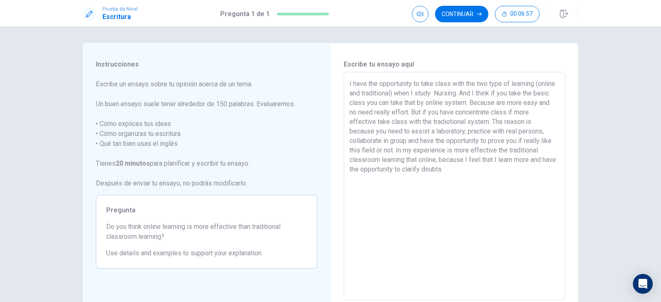
click at [540, 155] on textarea "I have the opportunity to take class with the two type of learning (online and …" at bounding box center [454, 186] width 210 height 215
click at [543, 159] on textarea "I have the opportunity to take class with the two type of learning (online and …" at bounding box center [454, 186] width 210 height 215
click at [444, 168] on textarea "I have the opportunity to take class with the two type of learning (online and …" at bounding box center [454, 186] width 210 height 215
click at [533, 161] on textarea "I have the opportunity to take class with the two type of learning (online and …" at bounding box center [454, 186] width 210 height 215
drag, startPoint x: 377, startPoint y: 169, endPoint x: 337, endPoint y: 169, distance: 40.0
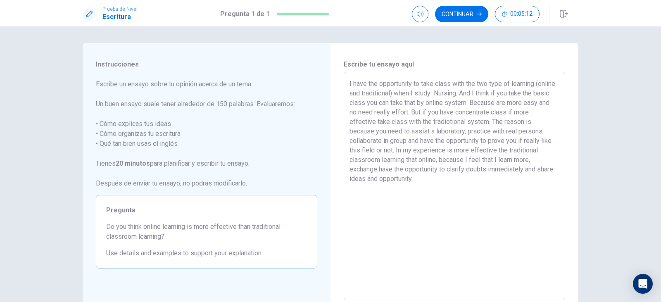
click at [337, 169] on div "Escribe tu ensayo aquí I have the opportunity to take class with the two type o…" at bounding box center [454, 186] width 248 height 287
drag, startPoint x: 529, startPoint y: 169, endPoint x: 546, endPoint y: 169, distance: 16.9
click at [546, 169] on textarea "I have the opportunity to take class with the two type of learning (online and …" at bounding box center [454, 186] width 210 height 215
click at [545, 170] on textarea "I have the opportunity to take class with the two type of learning (online and …" at bounding box center [454, 186] width 210 height 215
click at [492, 168] on textarea "I have the opportunity to take class with the two type of learning (online and …" at bounding box center [454, 186] width 210 height 215
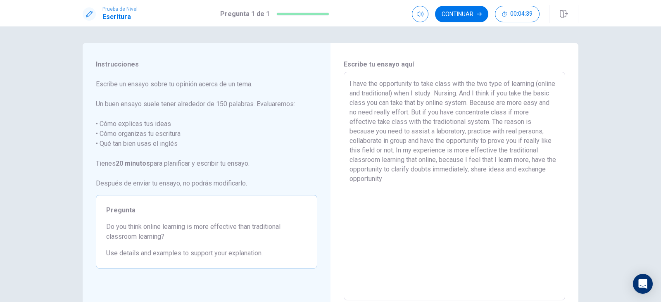
click at [430, 178] on textarea "I have the opportunity to take class with the two type of learning (online and …" at bounding box center [454, 186] width 210 height 215
click at [376, 179] on textarea "I have the opportunity to take class with the two type of learning (online and …" at bounding box center [454, 186] width 210 height 215
click at [499, 170] on textarea "I have the opportunity to take class with the two type of learning (online and …" at bounding box center [454, 186] width 210 height 215
drag, startPoint x: 375, startPoint y: 180, endPoint x: 342, endPoint y: 180, distance: 33.4
click at [343, 180] on div "I have the opportunity to take class with the two type of learning (online and …" at bounding box center [453, 186] width 221 height 228
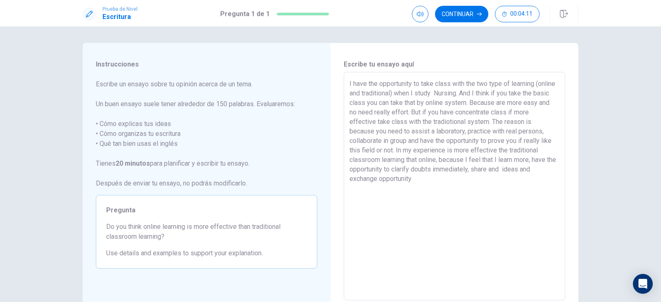
click at [511, 169] on textarea "I have the opportunity to take class with the two type of learning (online and …" at bounding box center [454, 186] width 210 height 215
paste textarea "e"
drag, startPoint x: 408, startPoint y: 180, endPoint x: 367, endPoint y: 182, distance: 41.4
click at [367, 182] on textarea "I have the opportunity to take class with the two type of learning (online and …" at bounding box center [454, 186] width 210 height 215
click at [423, 182] on textarea "I have the opportunity to take class with the two type of learning (online and …" at bounding box center [454, 186] width 210 height 215
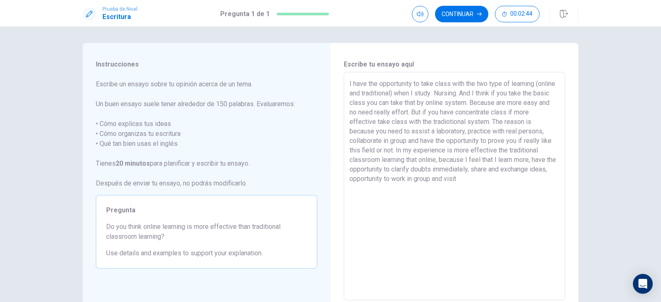
click at [478, 178] on textarea "I have the opportunity to take class with the two type of learning (online and …" at bounding box center [454, 186] width 210 height 215
click at [454, 7] on button "Continuar" at bounding box center [461, 14] width 53 height 17
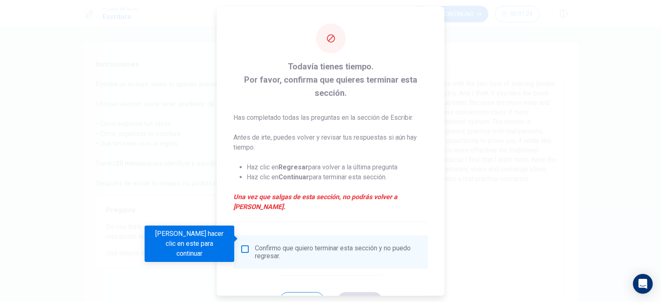
click at [244, 244] on input "Debes hacer clic en este para continuar" at bounding box center [245, 249] width 10 height 10
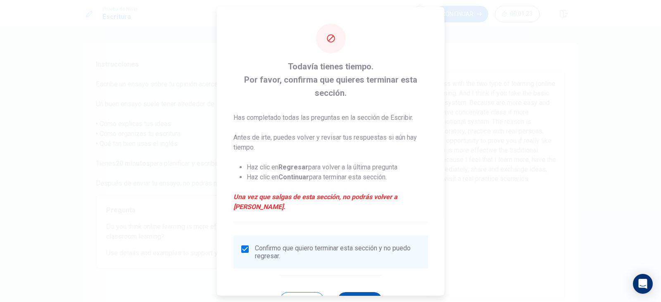
click at [369, 291] on button "Continuar" at bounding box center [359, 299] width 45 height 17
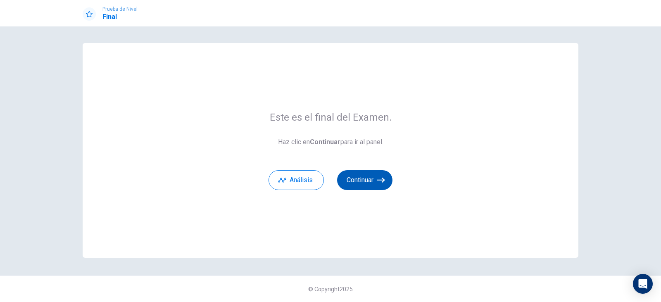
click at [357, 175] on button "Continuar" at bounding box center [364, 180] width 55 height 20
